Goal: Obtain resource: Download file/media

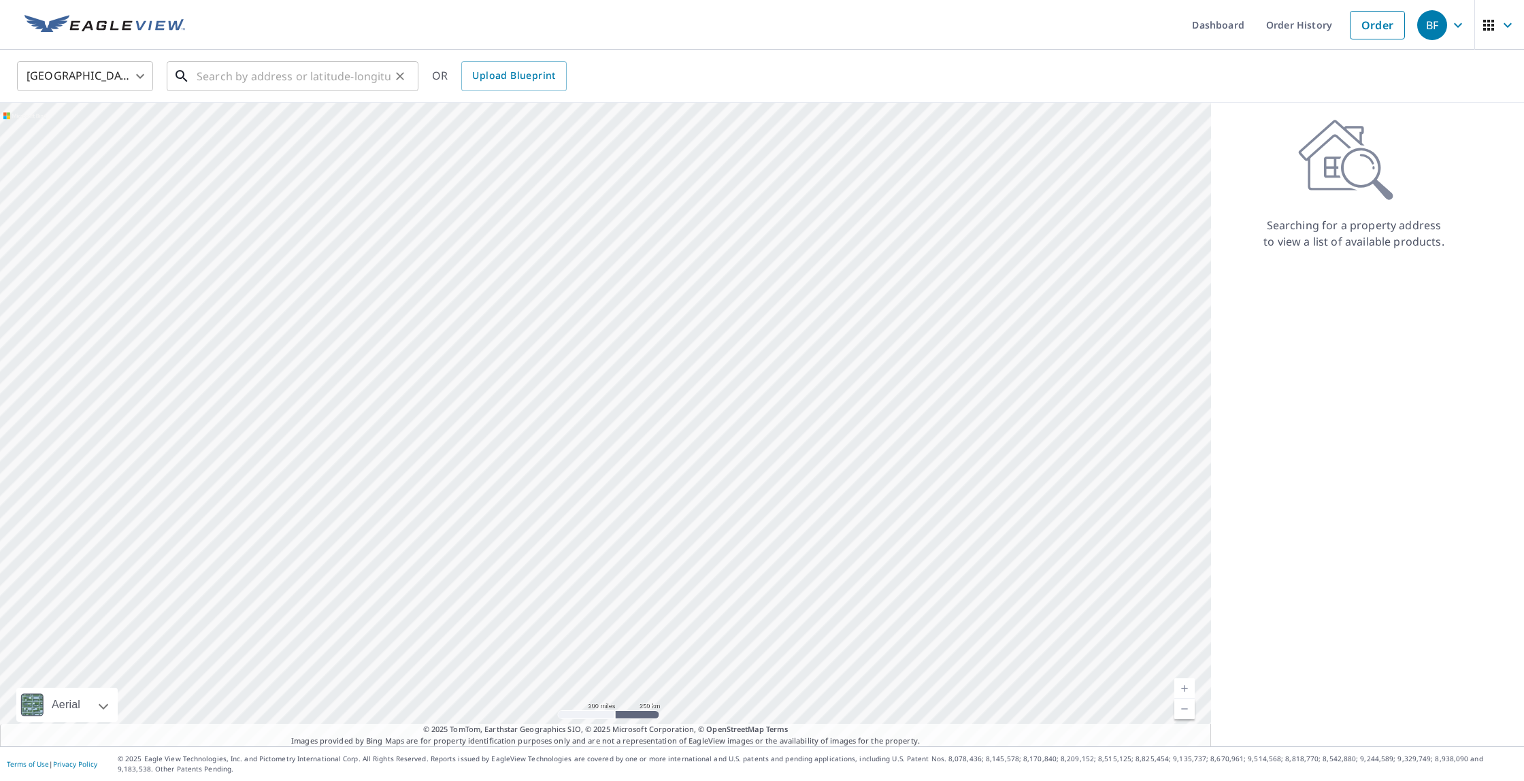
click at [233, 78] on input "text" at bounding box center [294, 76] width 194 height 38
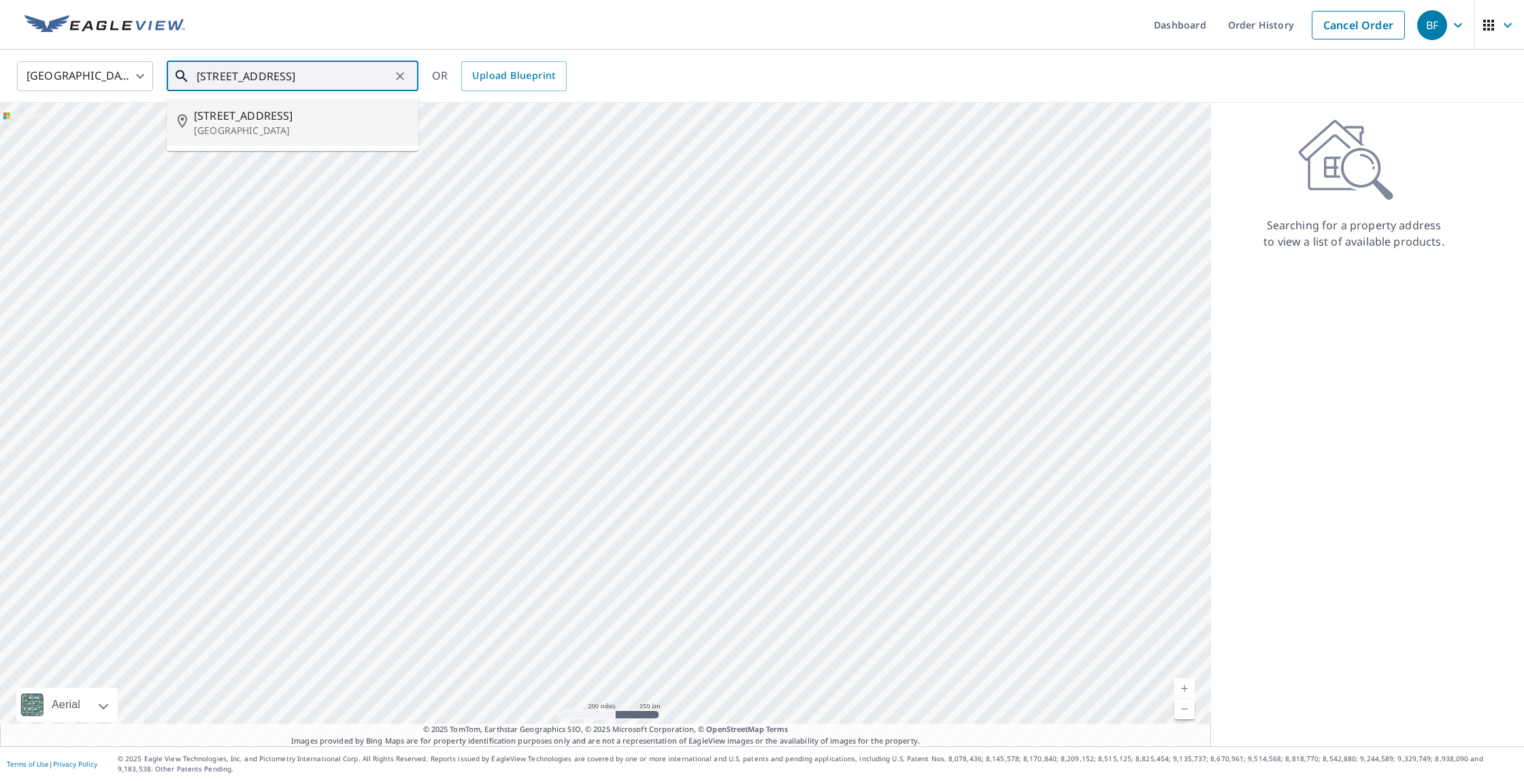
click at [216, 127] on p "[GEOGRAPHIC_DATA]" at bounding box center [301, 131] width 214 height 14
type input "[STREET_ADDRESS]"
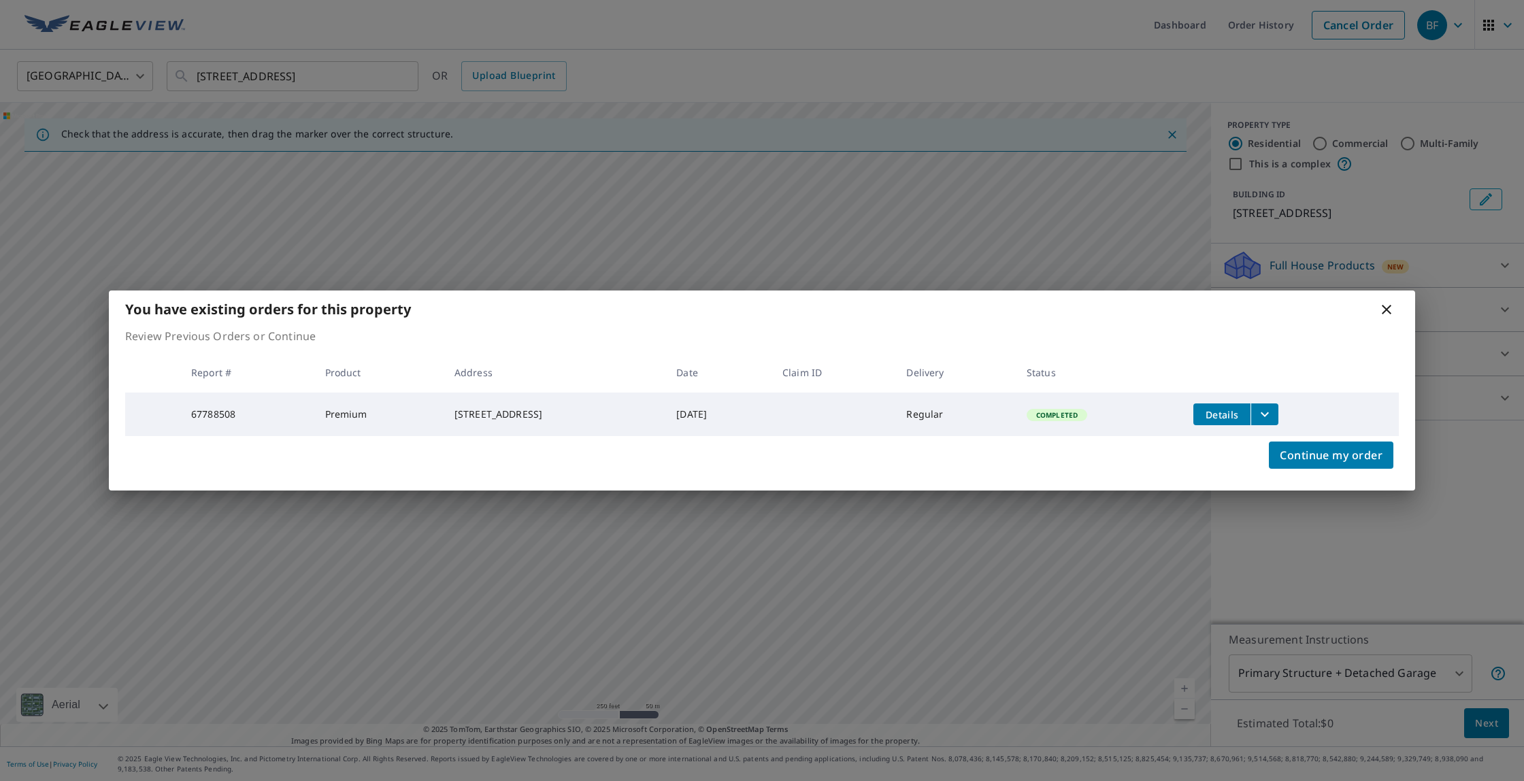
click at [1239, 413] on span "Details" at bounding box center [1221, 414] width 41 height 13
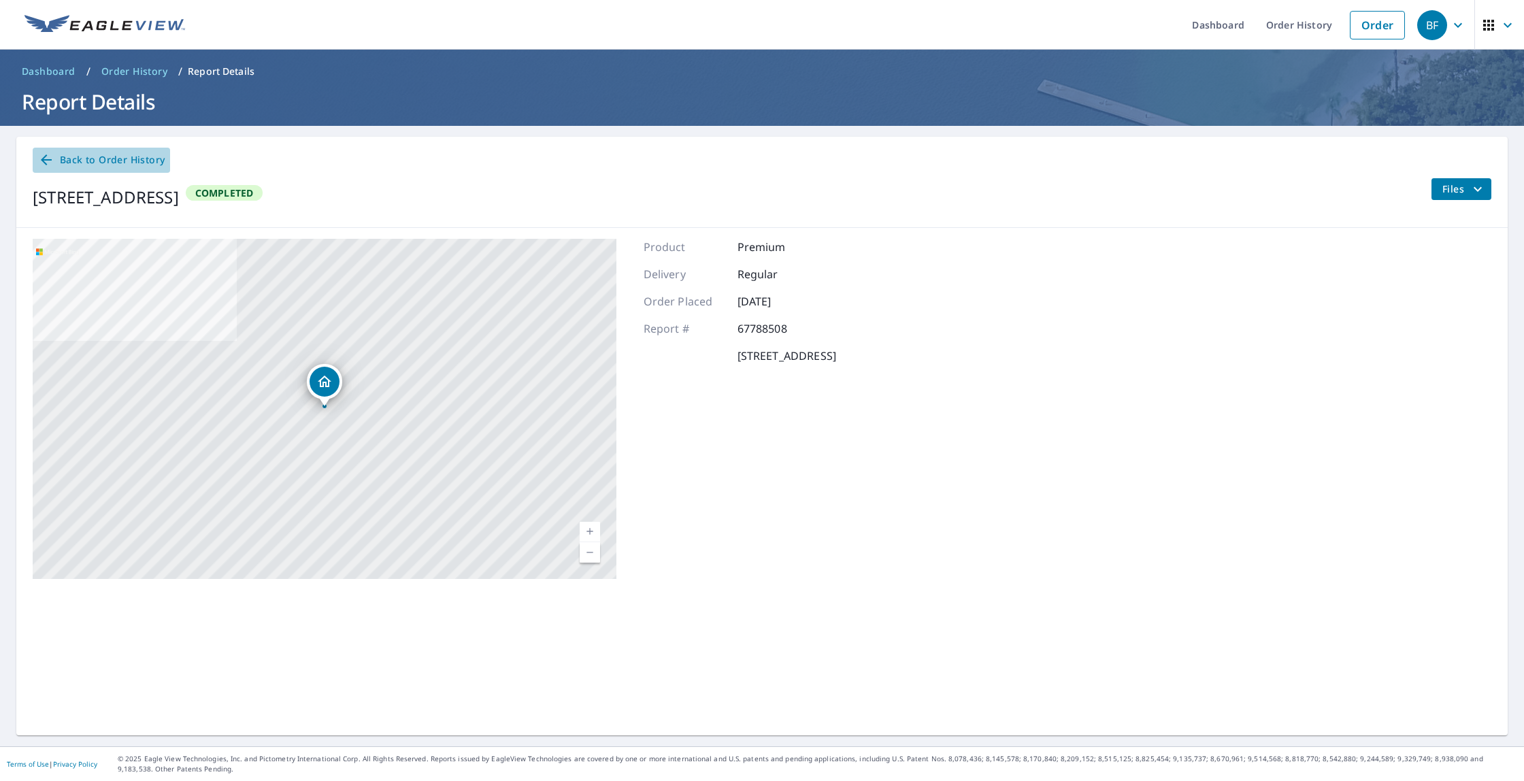
click at [133, 165] on span "Back to Order History" at bounding box center [101, 160] width 127 height 17
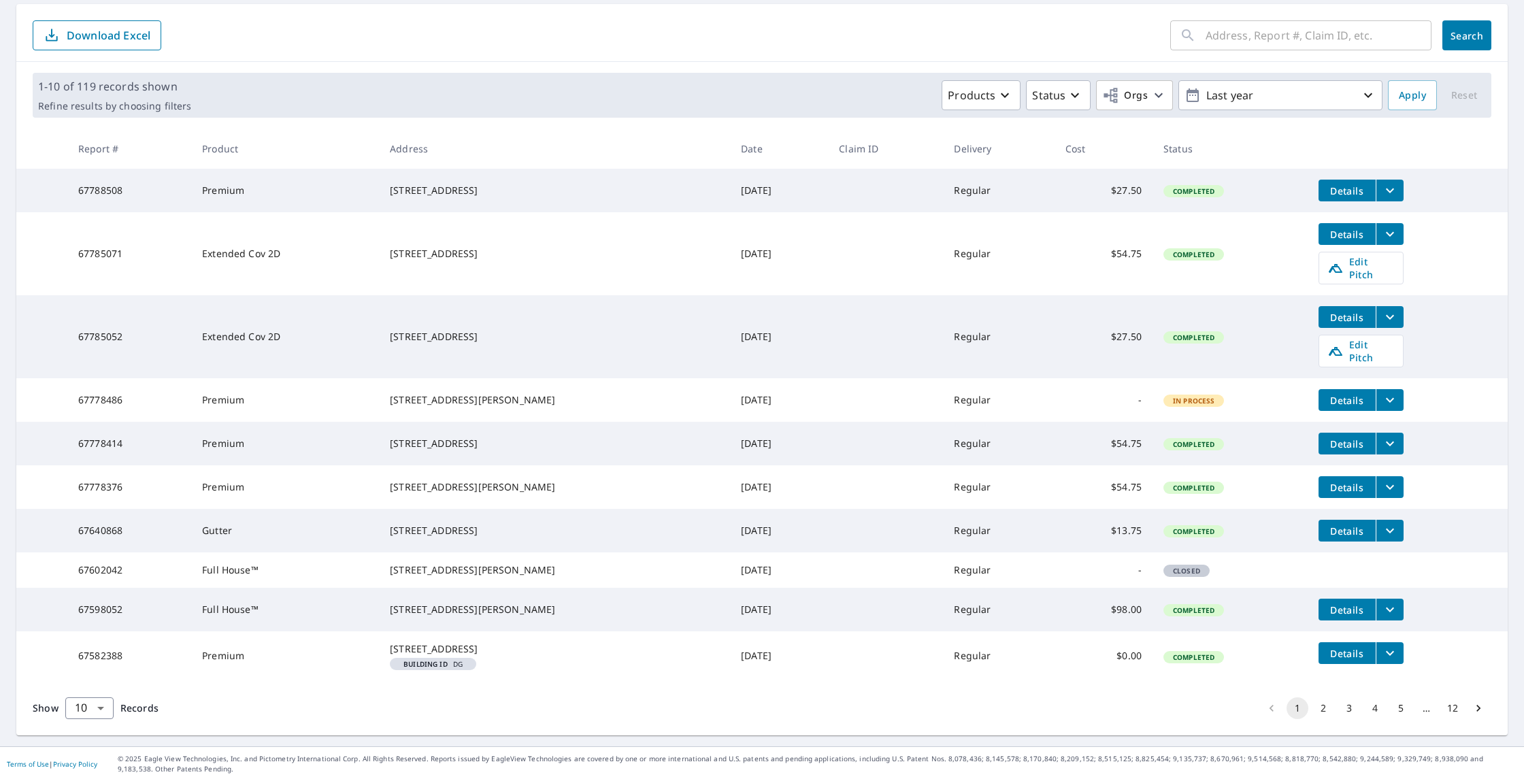
scroll to position [173, 0]
click at [1354, 184] on span "Details" at bounding box center [1347, 190] width 41 height 13
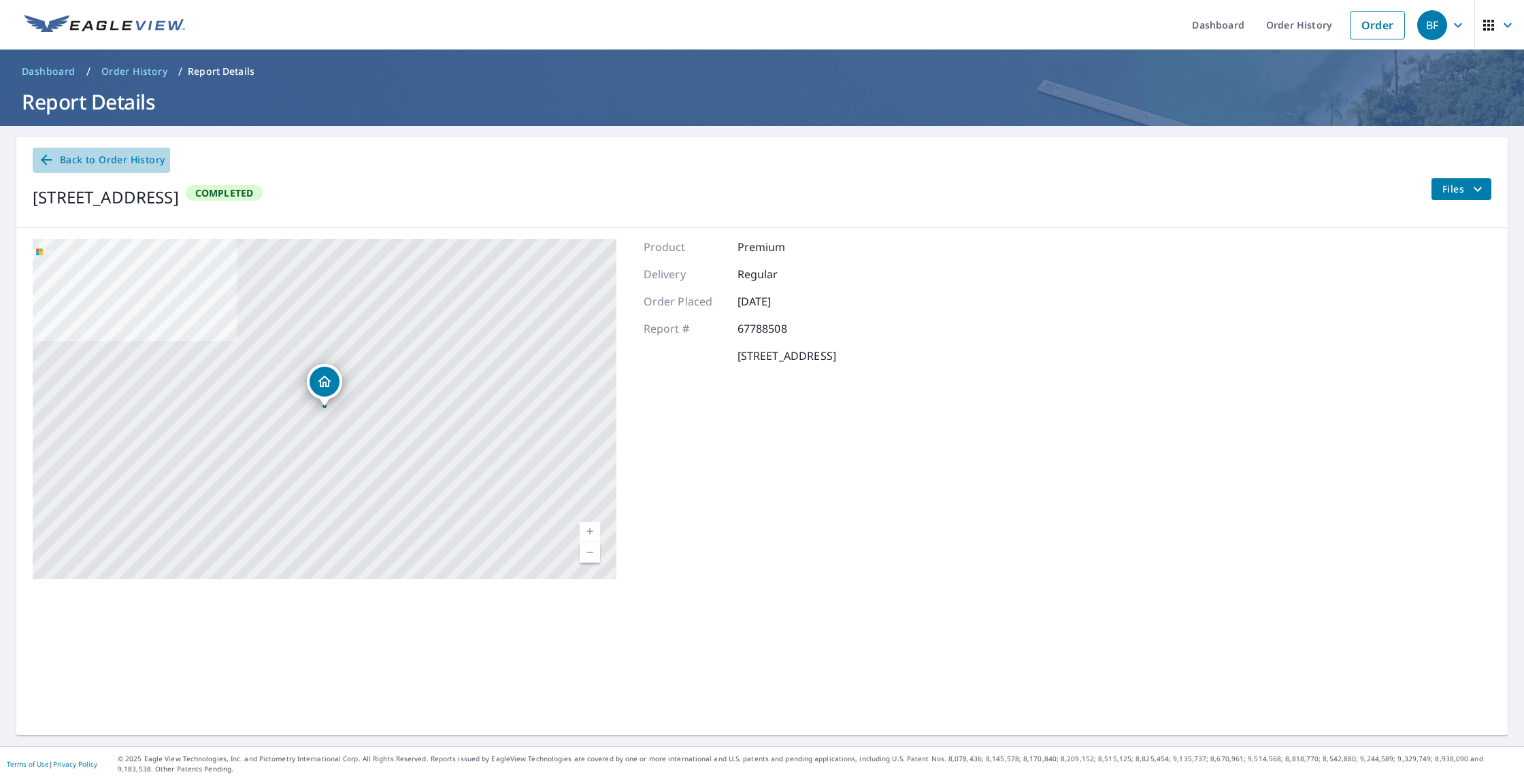
click at [79, 161] on span "Back to Order History" at bounding box center [101, 160] width 127 height 17
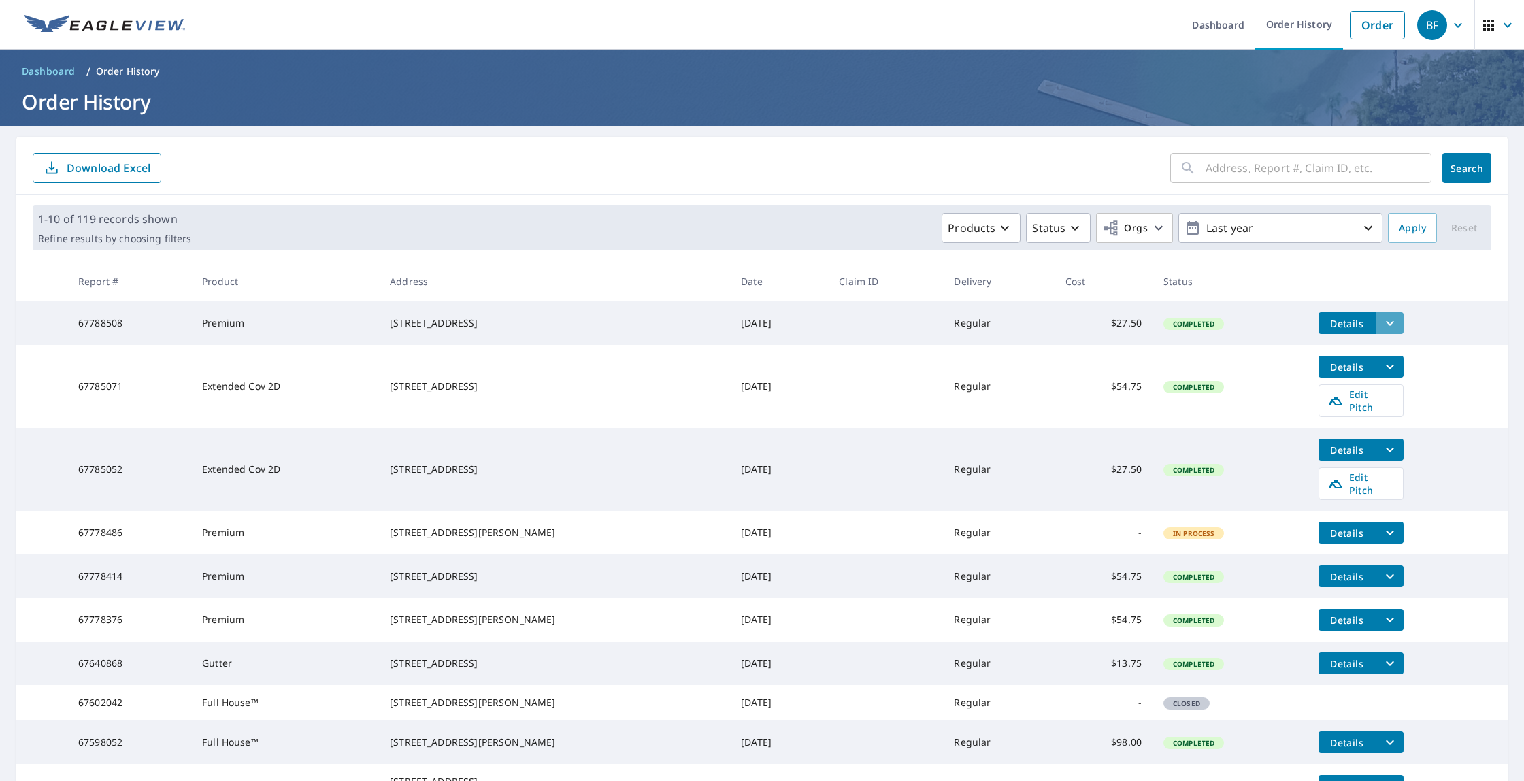
click at [1382, 327] on icon "filesDropdownBtn-67788508" at bounding box center [1390, 323] width 16 height 16
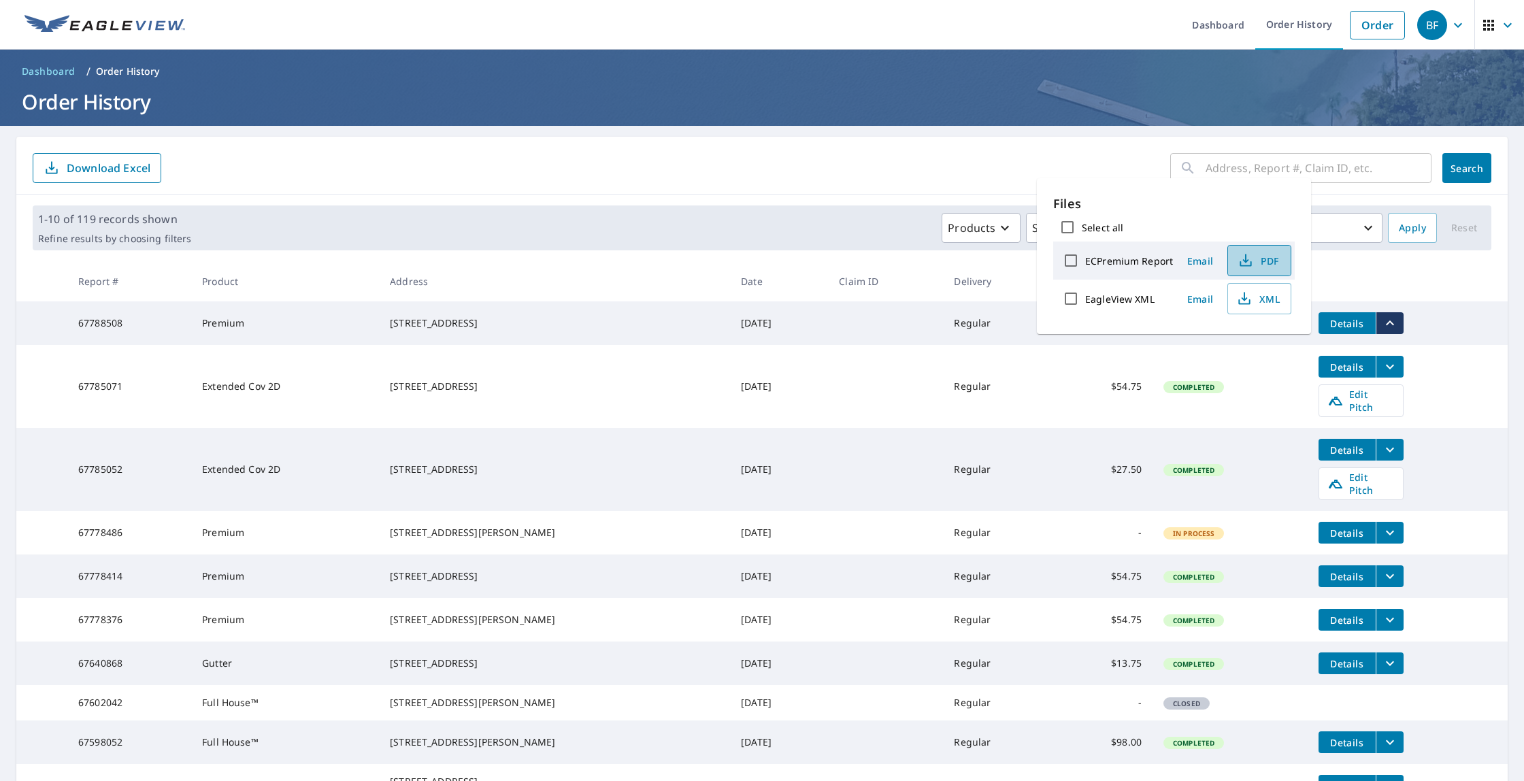
click at [1273, 260] on span "PDF" at bounding box center [1258, 260] width 44 height 16
